Goal: Information Seeking & Learning: Find specific fact

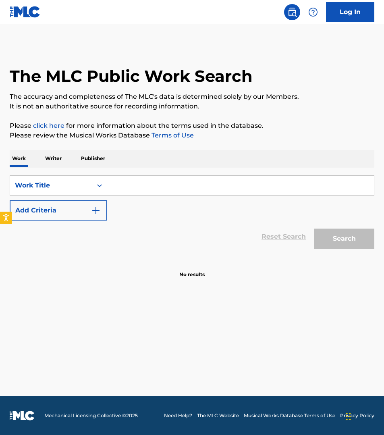
click at [143, 186] on input "Search Form" at bounding box center [240, 185] width 267 height 19
paste input "[PERSON_NAME]"
type input "[PERSON_NAME]"
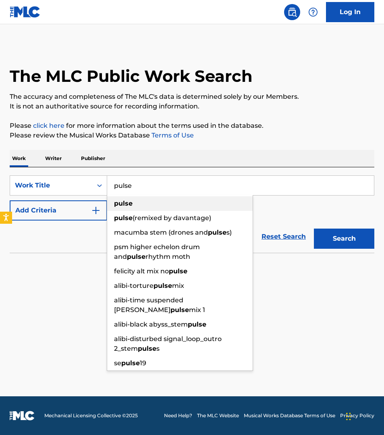
type input "pulse"
click at [131, 197] on div "pulse" at bounding box center [180, 203] width 146 height 15
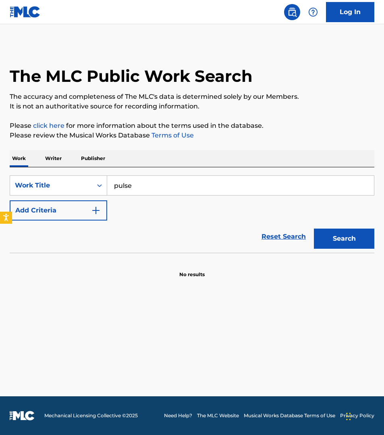
drag, startPoint x: 81, startPoint y: 212, endPoint x: 95, endPoint y: 150, distance: 63.1
click at [95, 150] on div "Work Writer Publisher SearchWithCriteria60b6b951-2013-4f96-8f57-5eed9bed9574 Wo…" at bounding box center [192, 214] width 365 height 128
click at [58, 156] on p "Writer" at bounding box center [53, 158] width 21 height 17
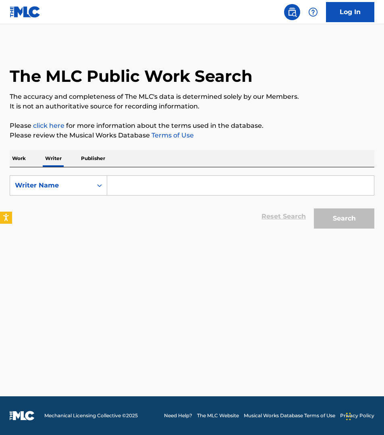
click at [139, 182] on input "Search Form" at bounding box center [240, 185] width 267 height 19
paste input "[PERSON_NAME]"
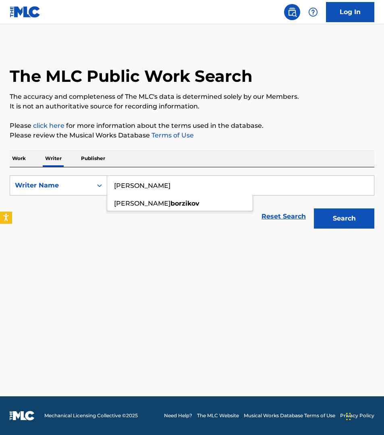
type input "[PERSON_NAME]"
click at [345, 217] on button "Search" at bounding box center [344, 218] width 60 height 20
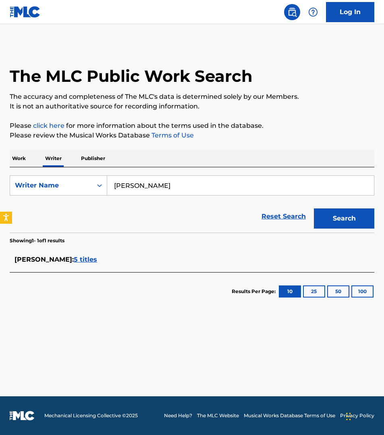
click at [97, 261] on span "5 titles" at bounding box center [85, 260] width 23 height 8
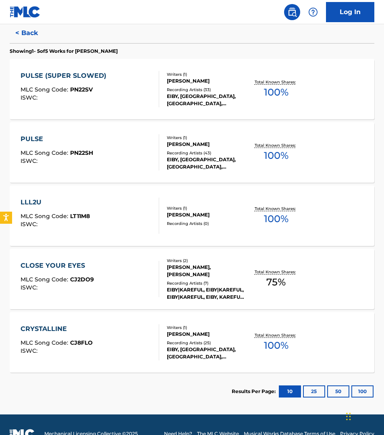
scroll to position [212, 0]
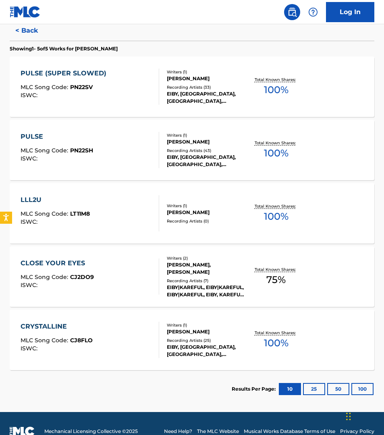
click at [268, 222] on span "100 %" at bounding box center [276, 216] width 25 height 15
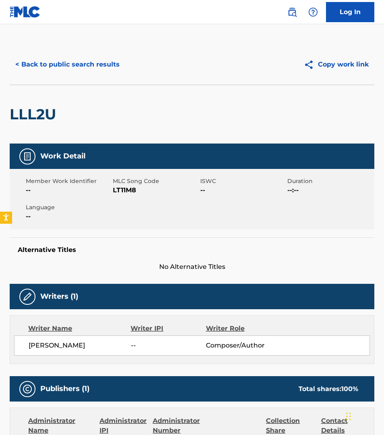
click at [38, 112] on h2 "LLL2U" at bounding box center [35, 114] width 50 height 18
copy h2 "LLL2U"
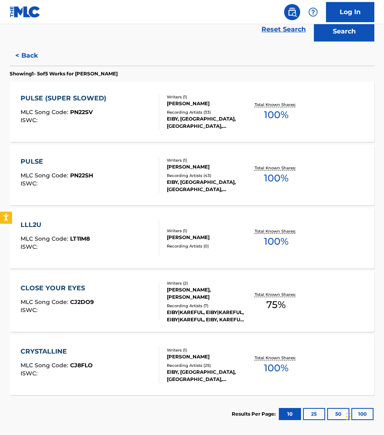
scroll to position [202, 0]
